Goal: Task Accomplishment & Management: Use online tool/utility

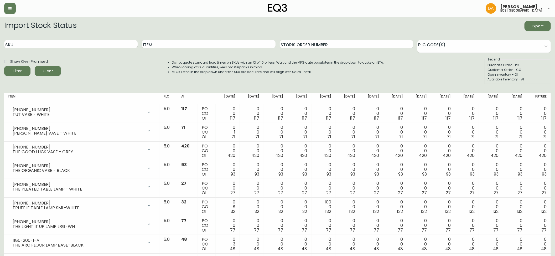
click at [37, 42] on input "SKU" at bounding box center [70, 44] width 133 height 8
paste input "3020-840-15-A"
type input "3020-840-15-A"
click at [24, 70] on span "Filter" at bounding box center [17, 71] width 18 height 7
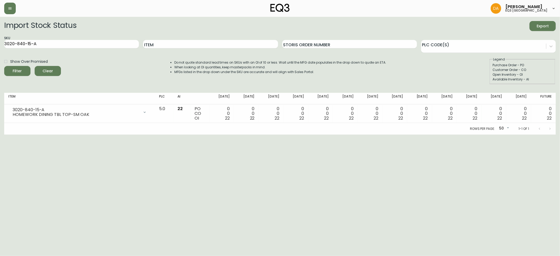
click at [53, 71] on span "Clear" at bounding box center [48, 71] width 18 height 7
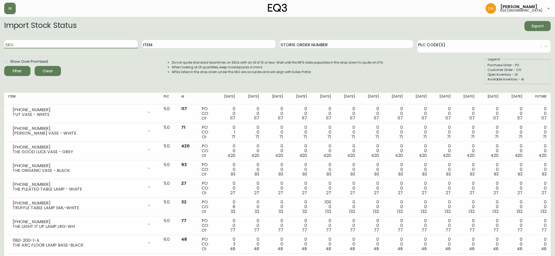
click at [13, 44] on input "SKU" at bounding box center [70, 44] width 133 height 8
paste input "3020-840-15-B"
type input "3020-840-15-B"
click at [24, 72] on span "Filter" at bounding box center [17, 71] width 18 height 7
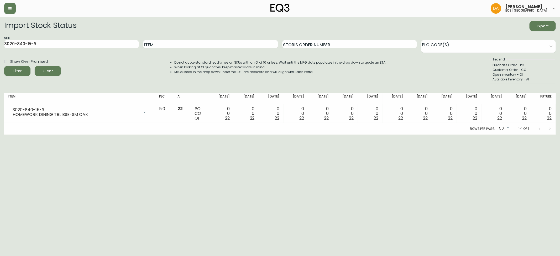
click at [55, 70] on span "Clear" at bounding box center [48, 71] width 18 height 7
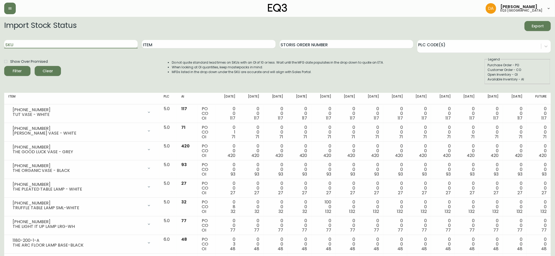
click at [8, 45] on input "SKU" at bounding box center [70, 44] width 133 height 8
paste input "[PHONE_NUMBER]"
type input "[PHONE_NUMBER]"
click at [22, 69] on span "Filter" at bounding box center [17, 71] width 18 height 7
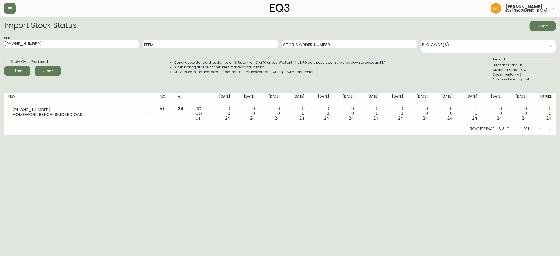
click at [46, 71] on span "Clear" at bounding box center [48, 71] width 18 height 7
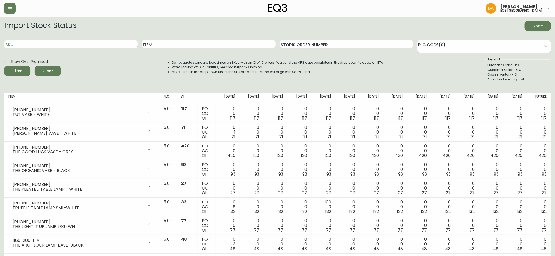
click at [22, 45] on input "SKU" at bounding box center [70, 44] width 133 height 8
paste input "[PHONE_NUMBER]"
type input "[PHONE_NUMBER]"
click at [12, 74] on button "Filter" at bounding box center [17, 71] width 26 height 10
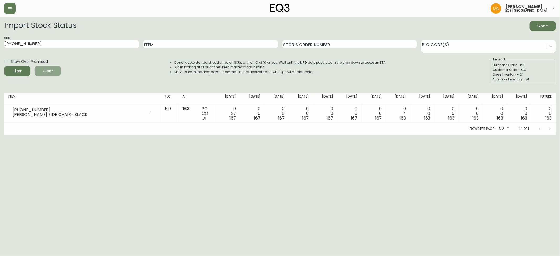
click at [52, 70] on span "Clear" at bounding box center [48, 71] width 18 height 7
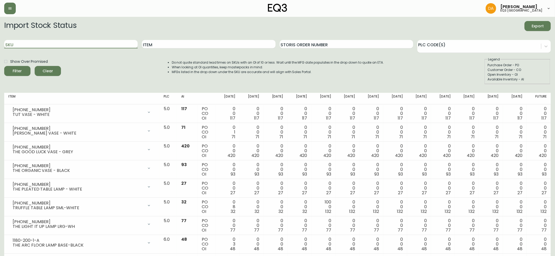
click at [20, 42] on input "SKU" at bounding box center [70, 44] width 133 height 8
paste input "[PHONE_NUMBER]"
type input "[PHONE_NUMBER]"
click at [19, 67] on button "Filter" at bounding box center [17, 71] width 26 height 10
